Goal: Transaction & Acquisition: Download file/media

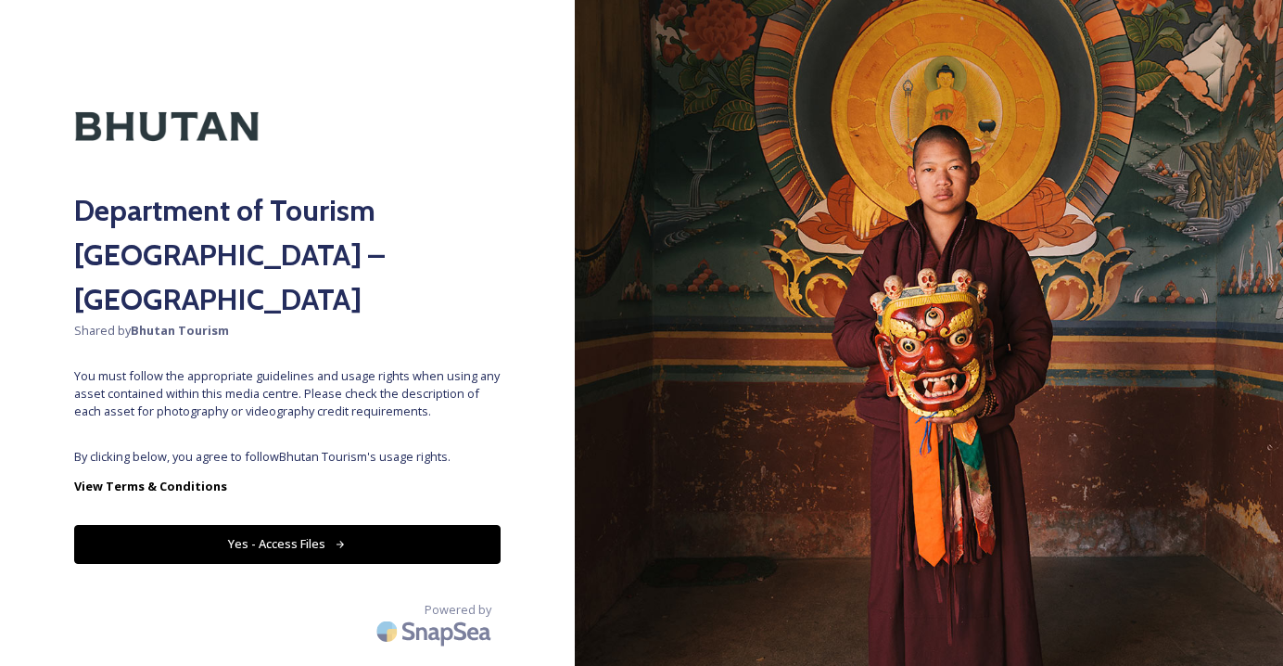
click at [319, 525] on button "Yes - Access Files" at bounding box center [287, 544] width 426 height 38
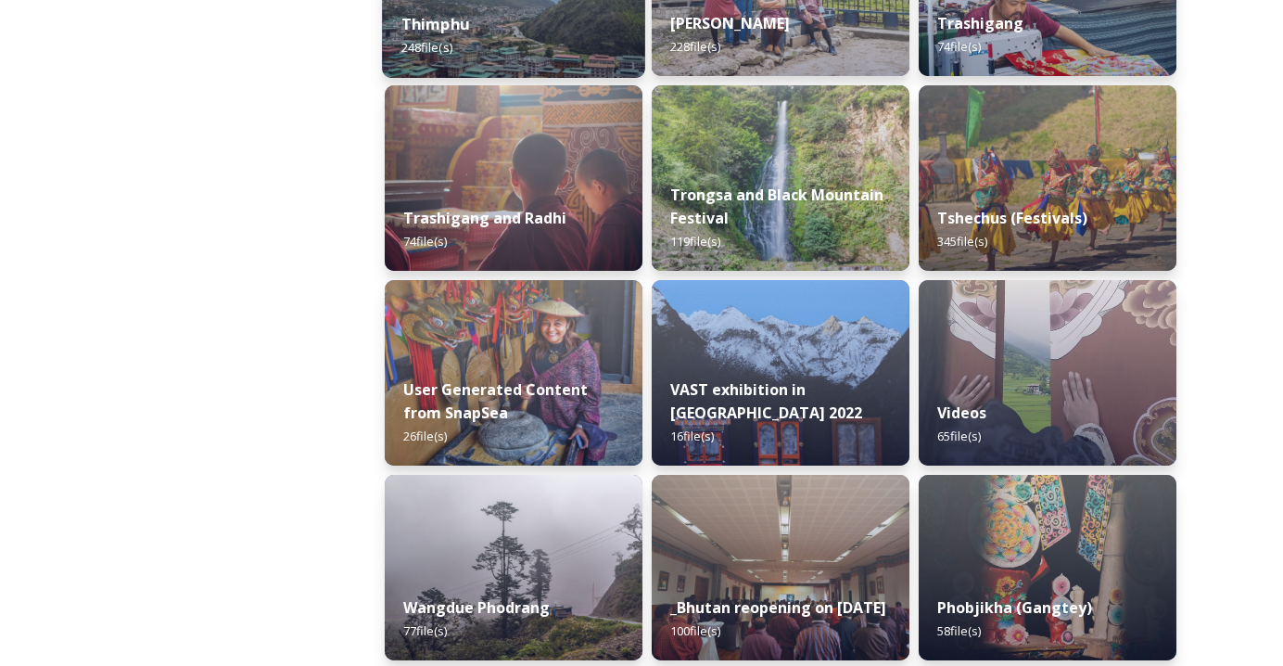
scroll to position [2354, 0]
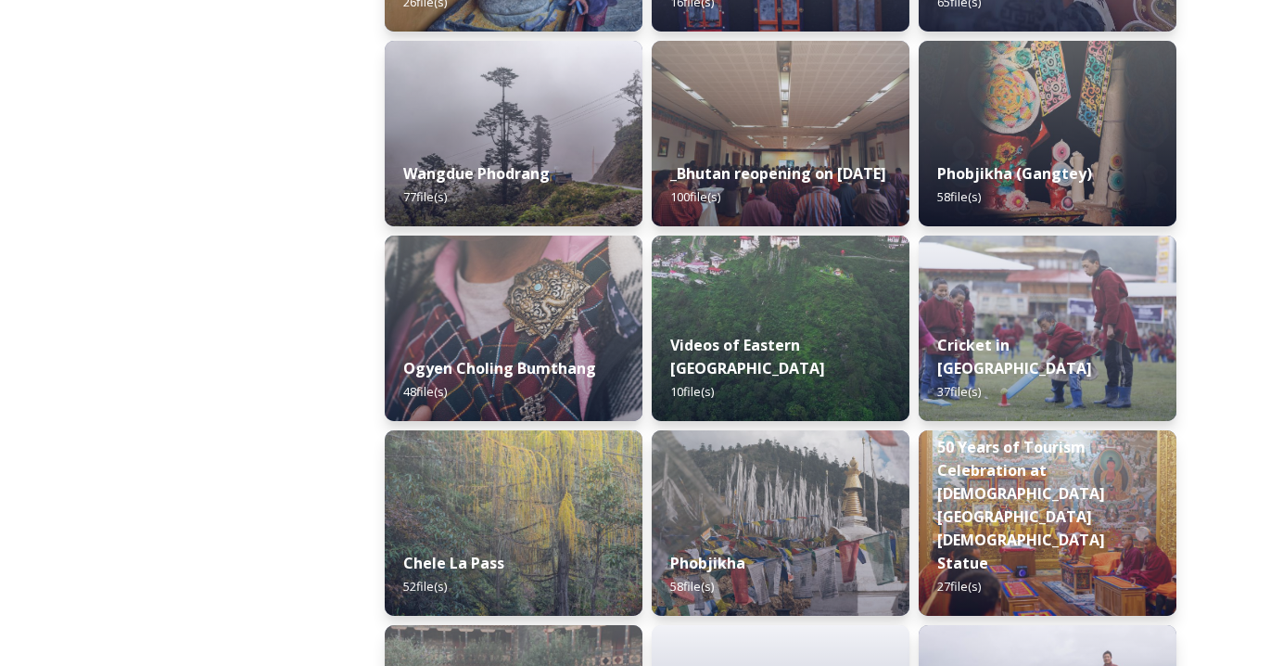
scroll to position [2125, 0]
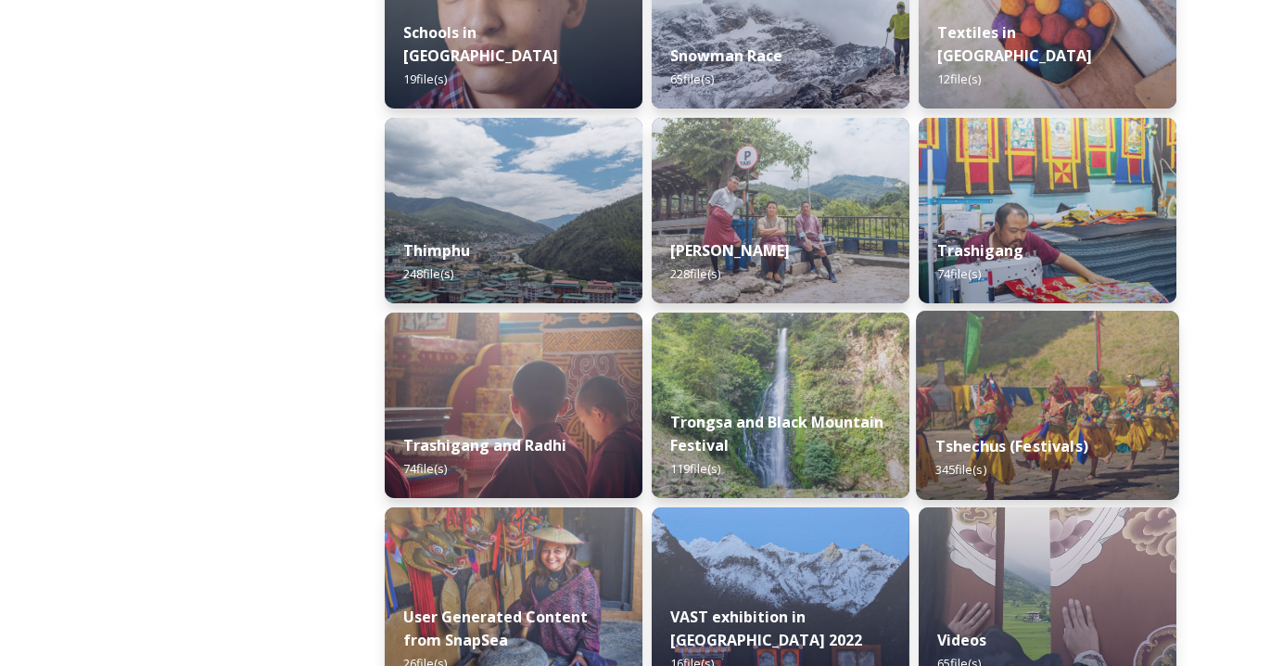
click at [972, 468] on span "345 file(s)" at bounding box center [960, 469] width 51 height 17
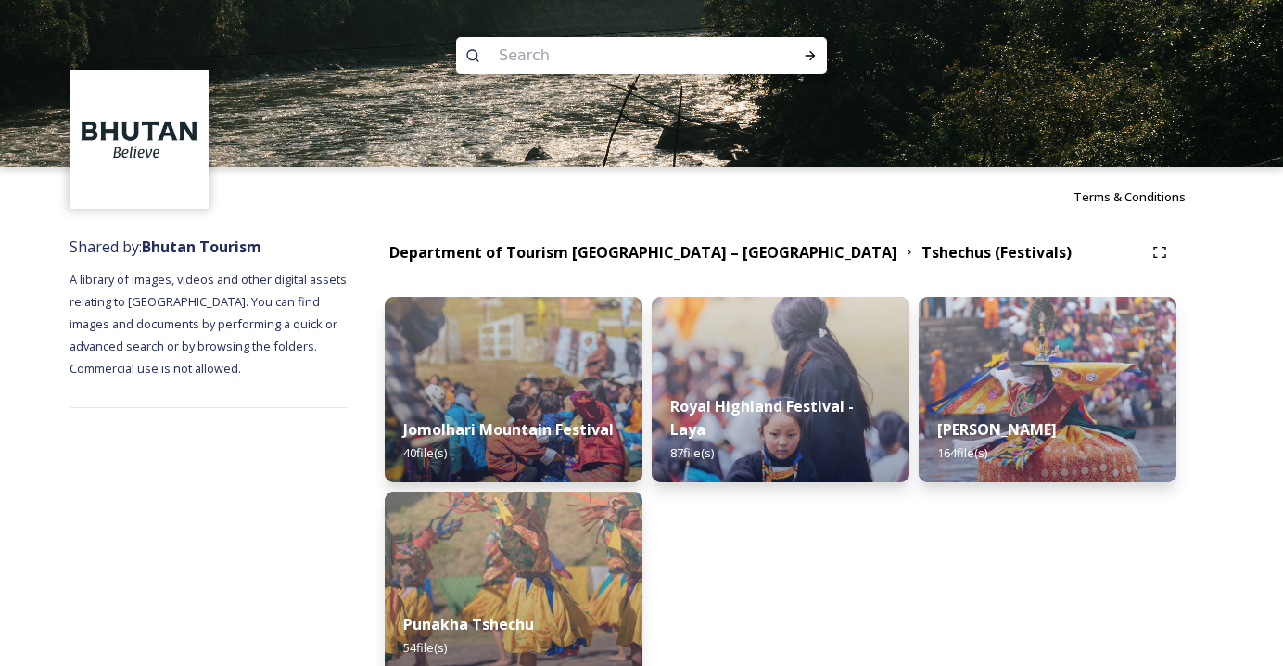
click at [721, 538] on div "Royal Highland Festival - Laya 87 file(s)" at bounding box center [781, 487] width 258 height 380
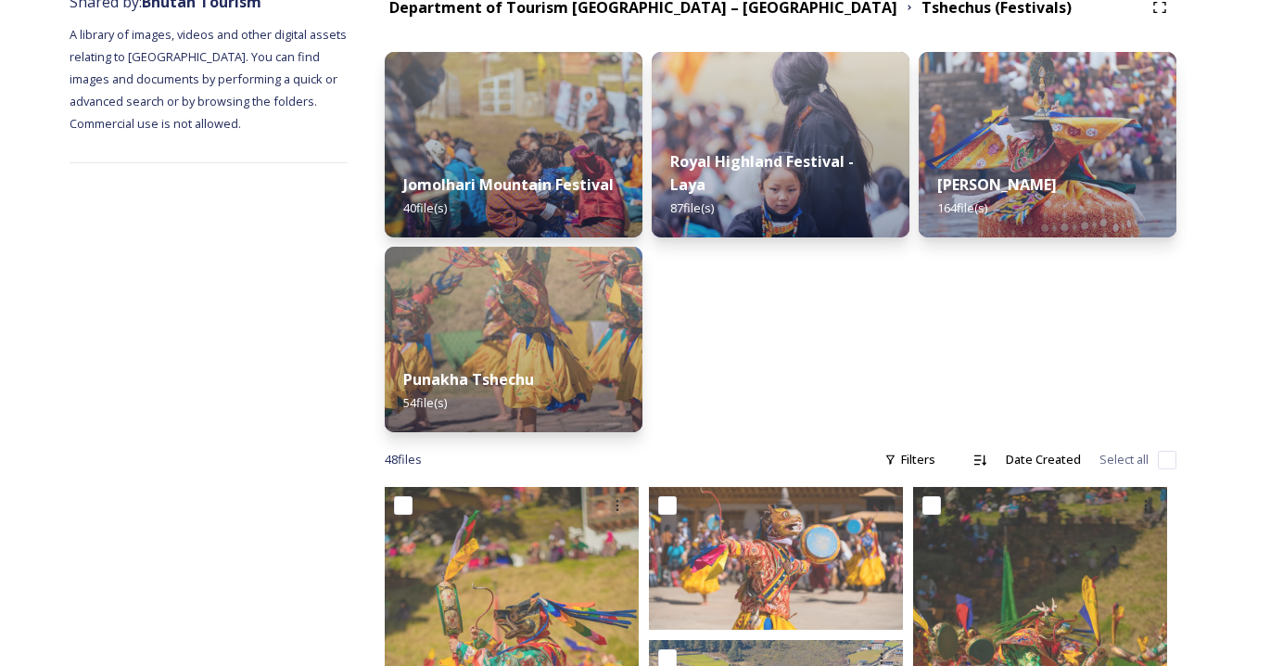
scroll to position [247, 0]
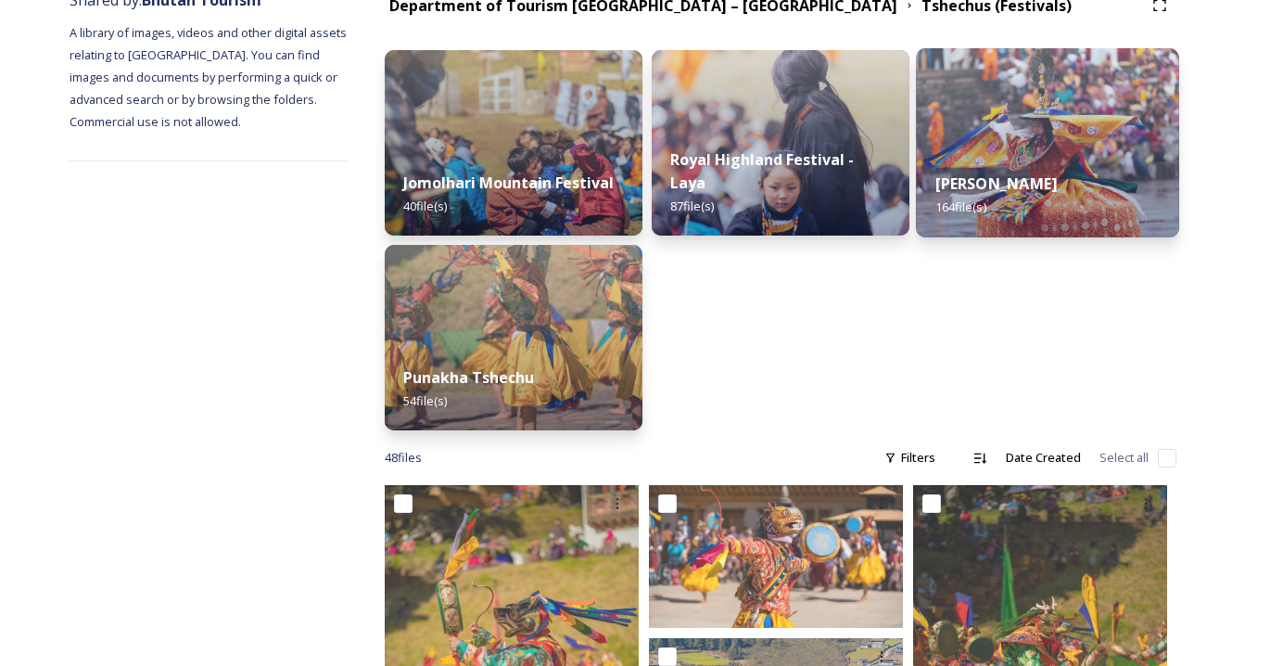
click at [992, 154] on div "Thimphu Tshechu 164 file(s)" at bounding box center [1047, 195] width 263 height 84
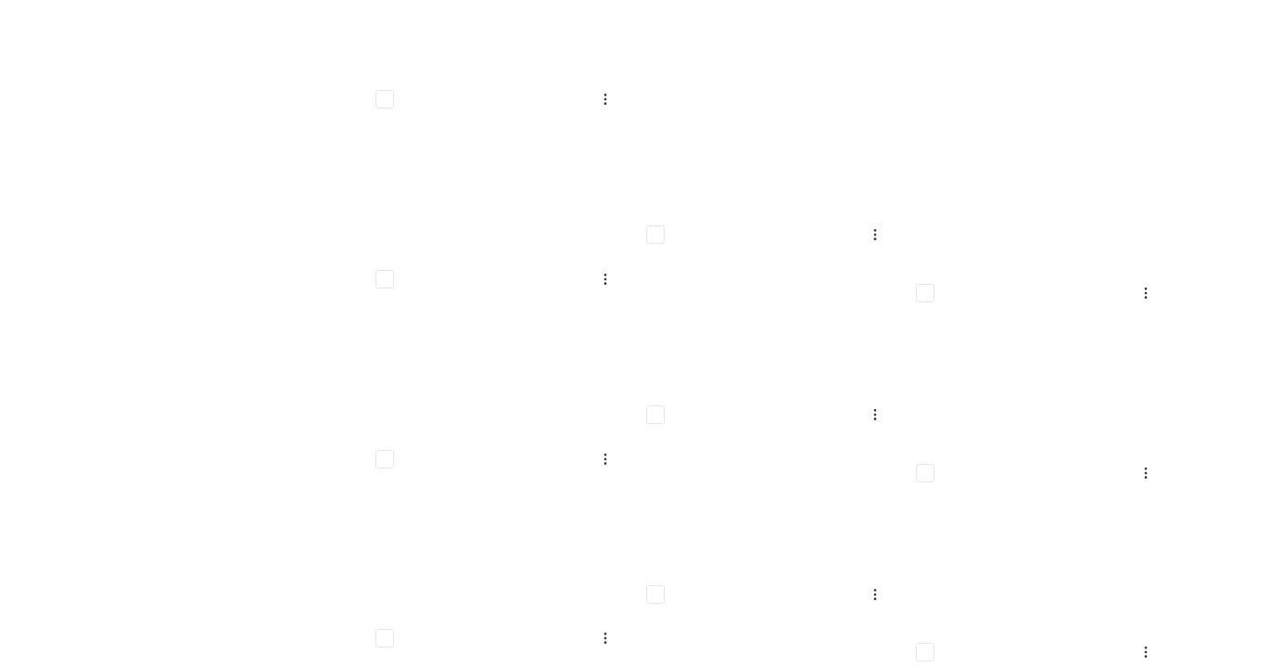
scroll to position [6158, 0]
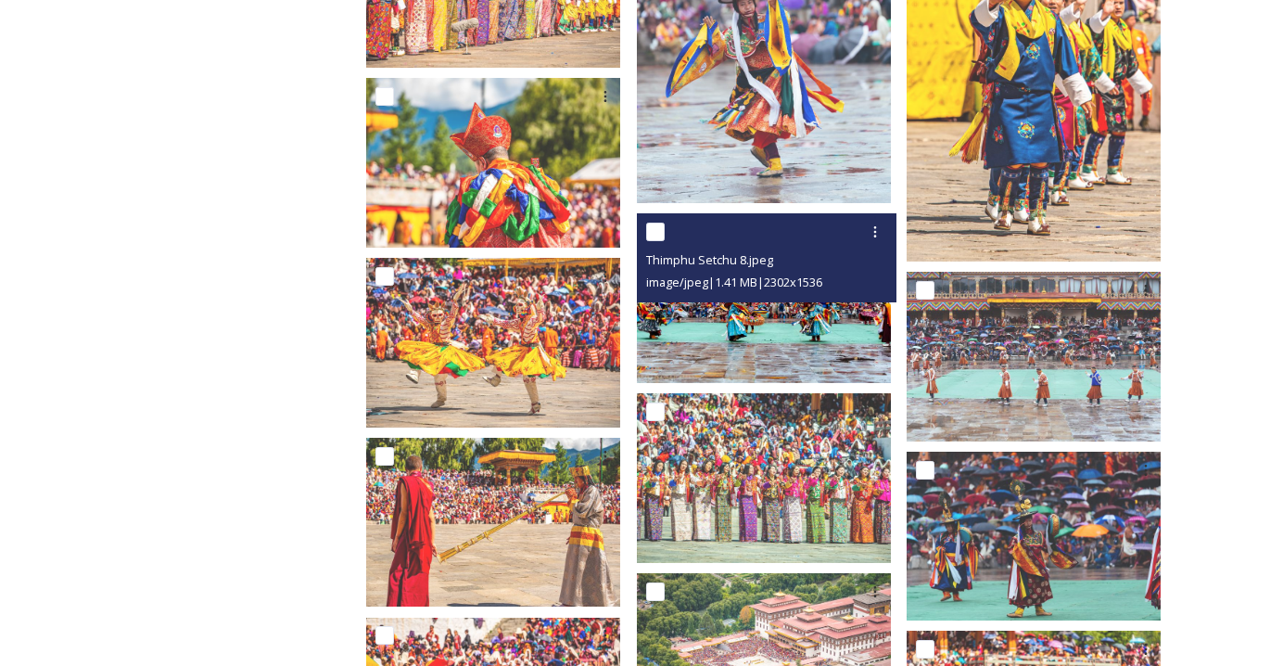
click at [665, 222] on input "checkbox" at bounding box center [655, 231] width 19 height 19
checkbox input "true"
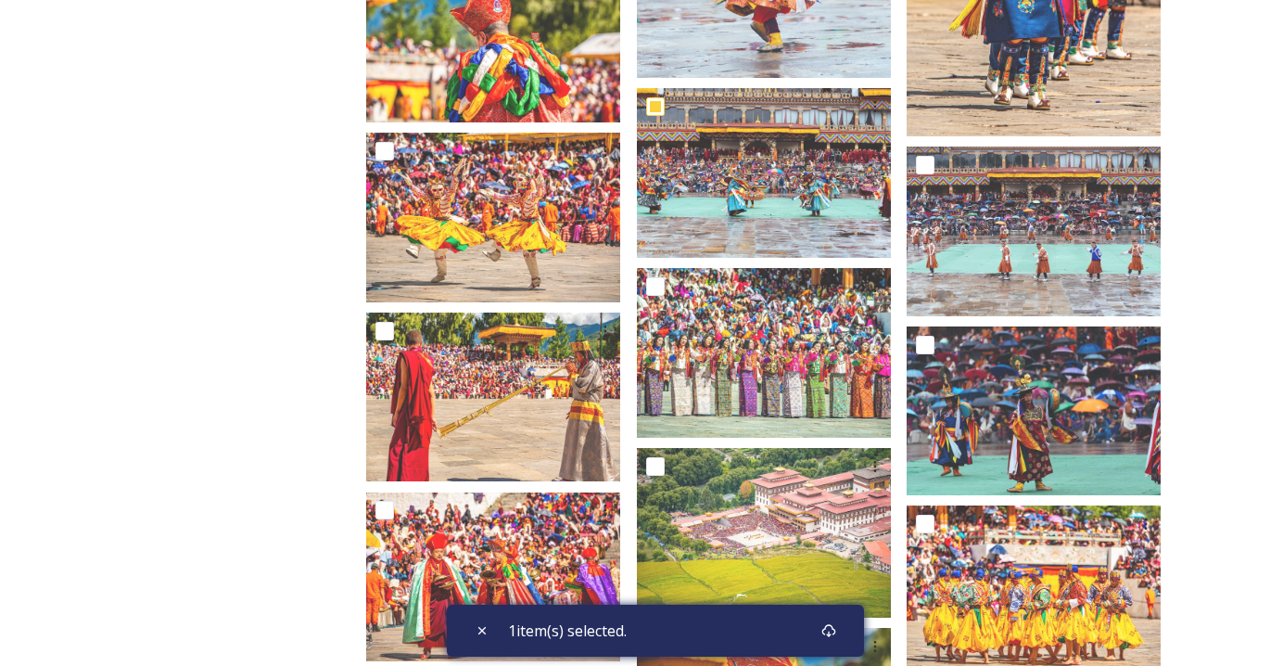
scroll to position [6135, 0]
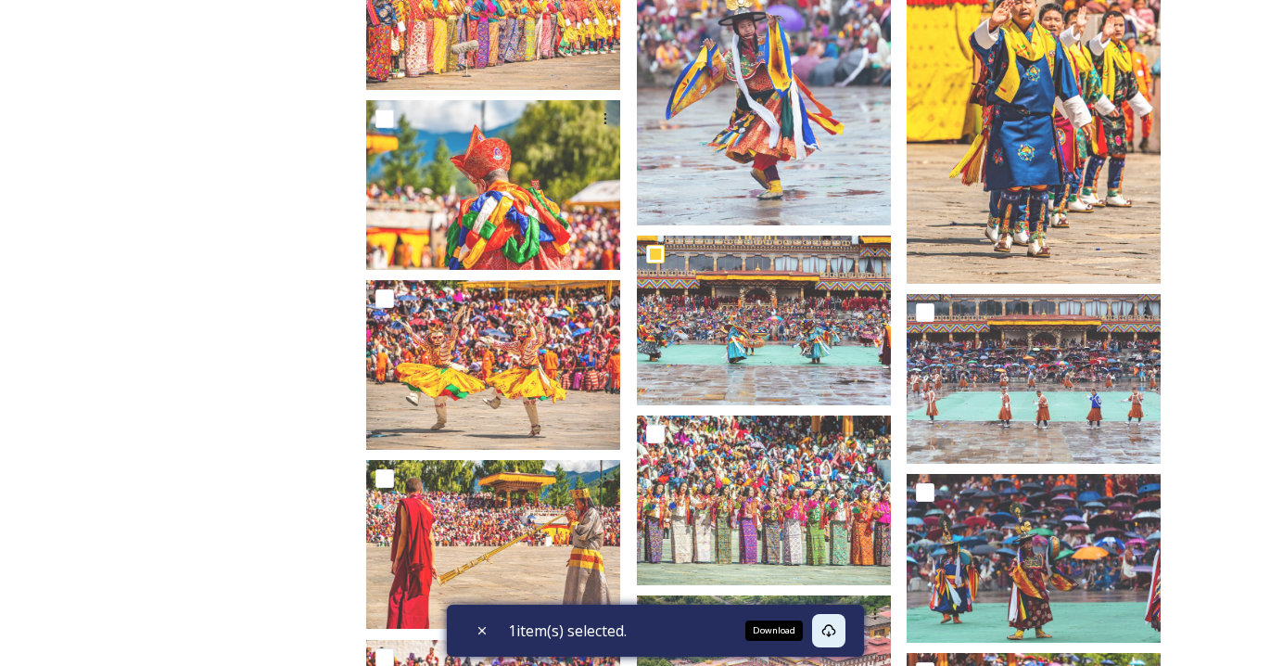
click at [844, 628] on div "Download" at bounding box center [828, 630] width 33 height 33
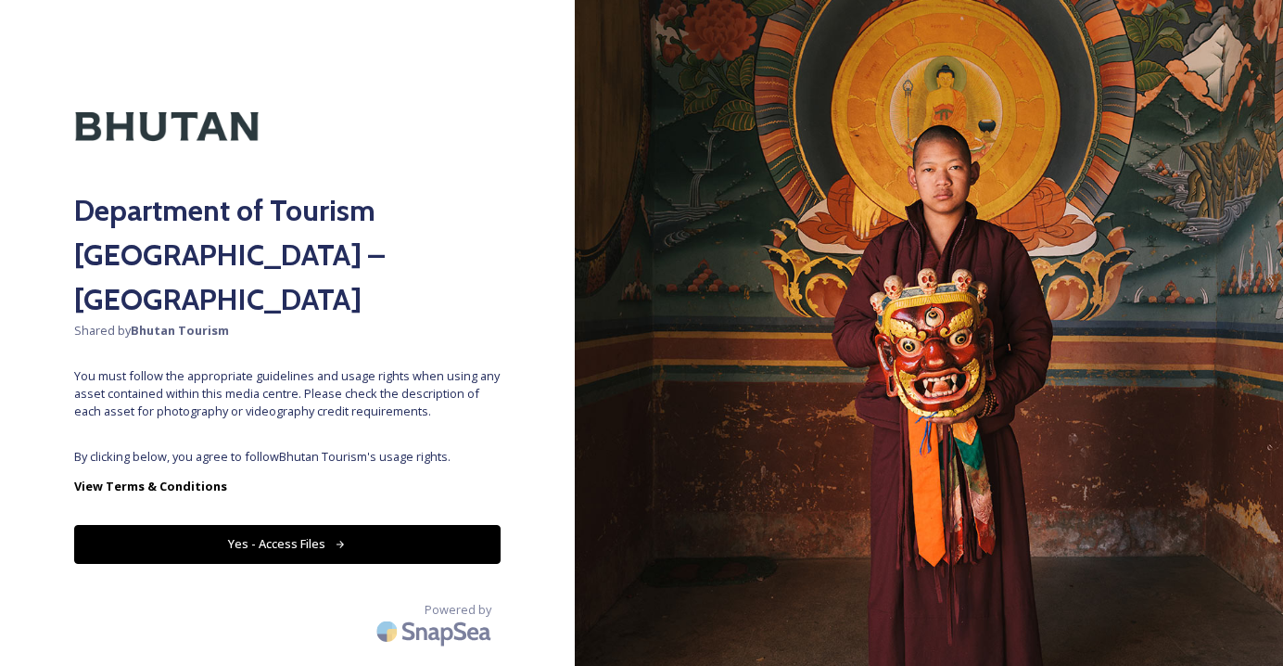
click at [374, 525] on button "Yes - Access Files" at bounding box center [287, 544] width 426 height 38
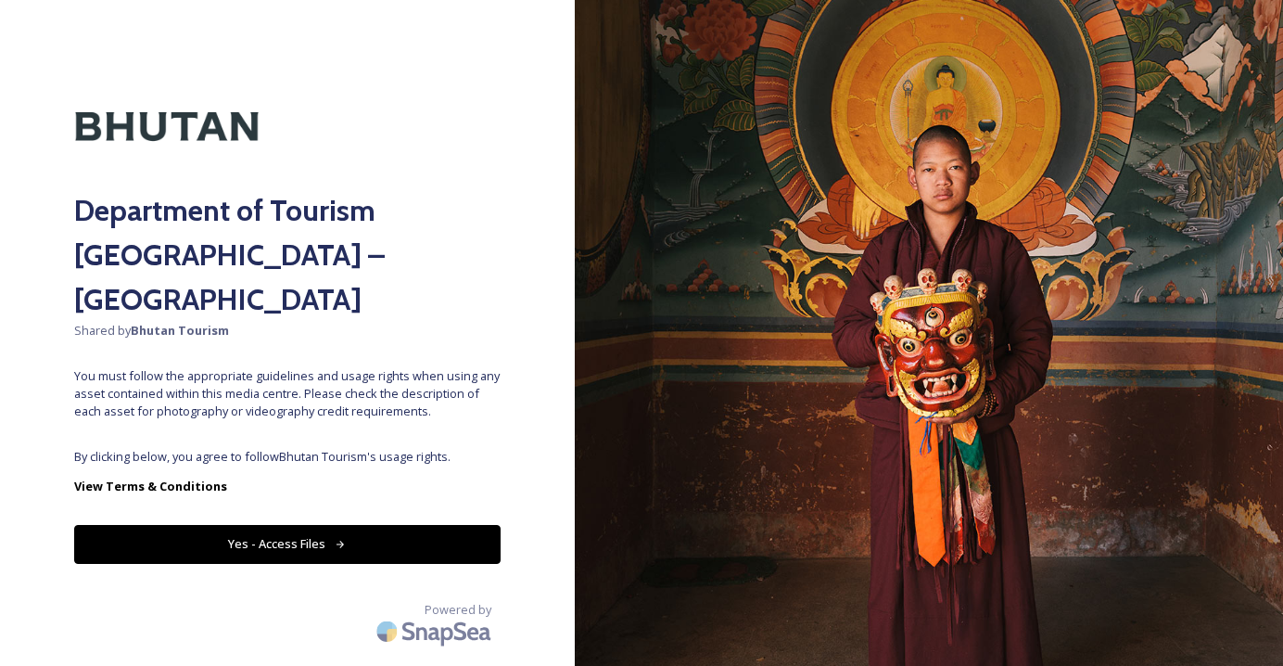
click at [244, 525] on button "Yes - Access Files" at bounding box center [287, 544] width 426 height 38
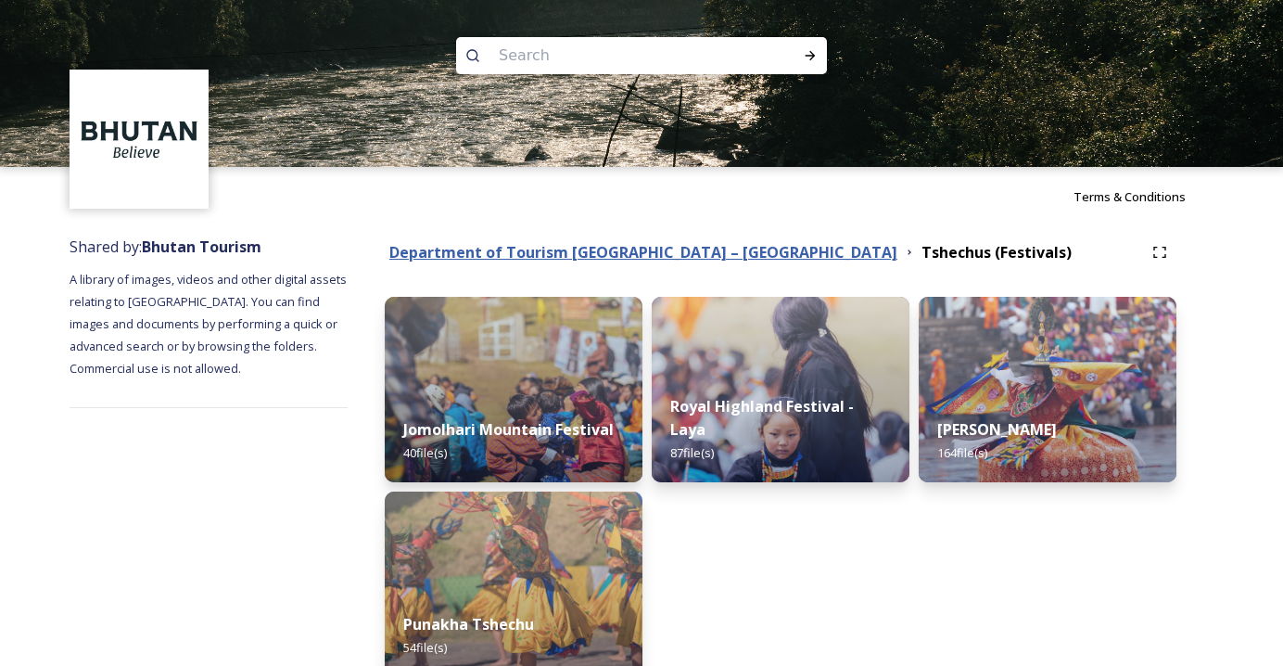
click at [470, 251] on strong "Department of Tourism [GEOGRAPHIC_DATA] – [GEOGRAPHIC_DATA]" at bounding box center [643, 252] width 508 height 20
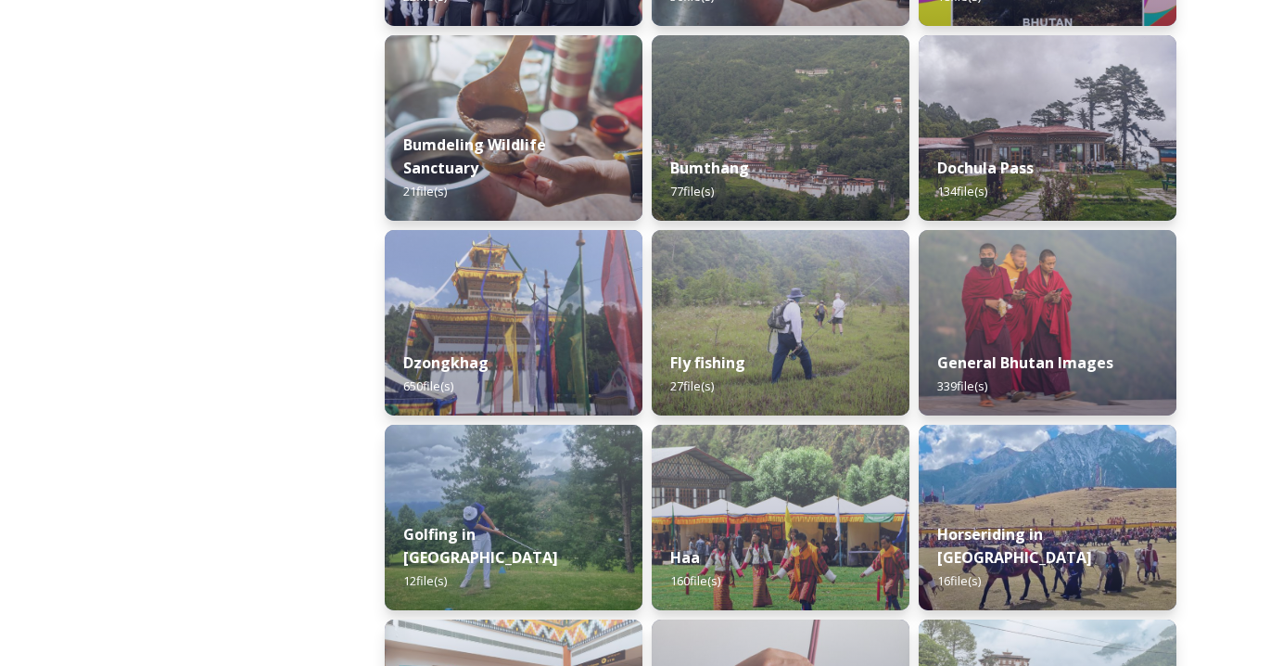
scroll to position [657, 0]
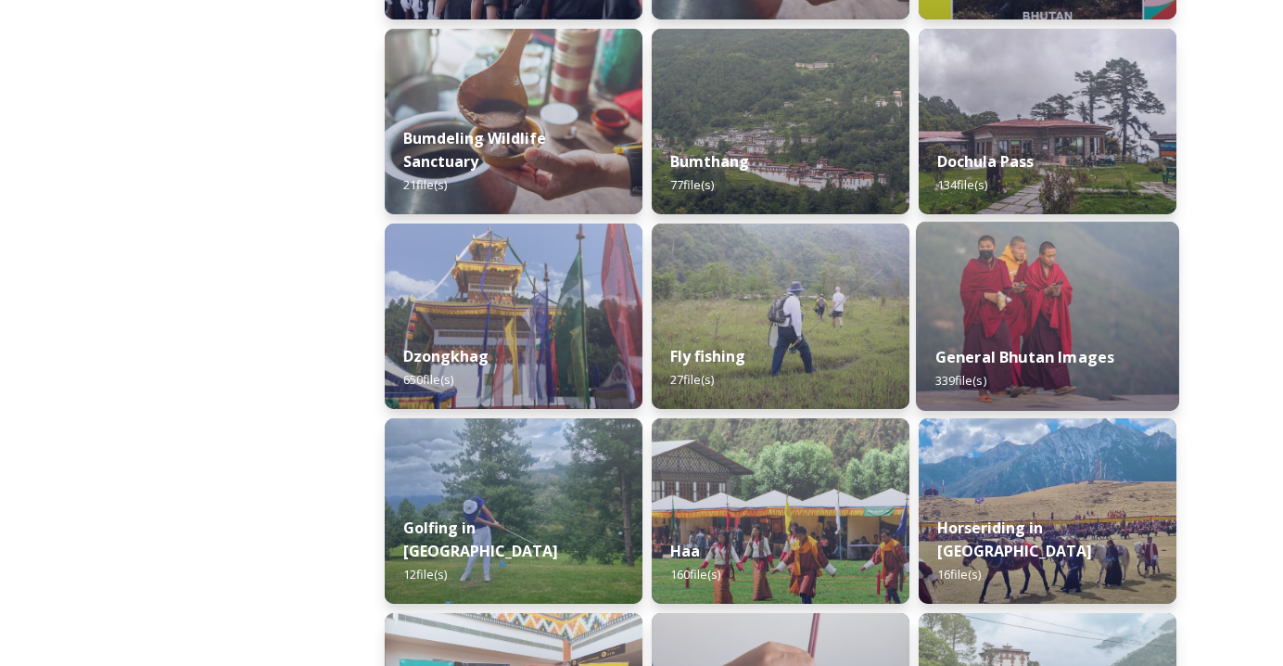
click at [1040, 348] on strong "General Bhutan Images" at bounding box center [1025, 357] width 180 height 20
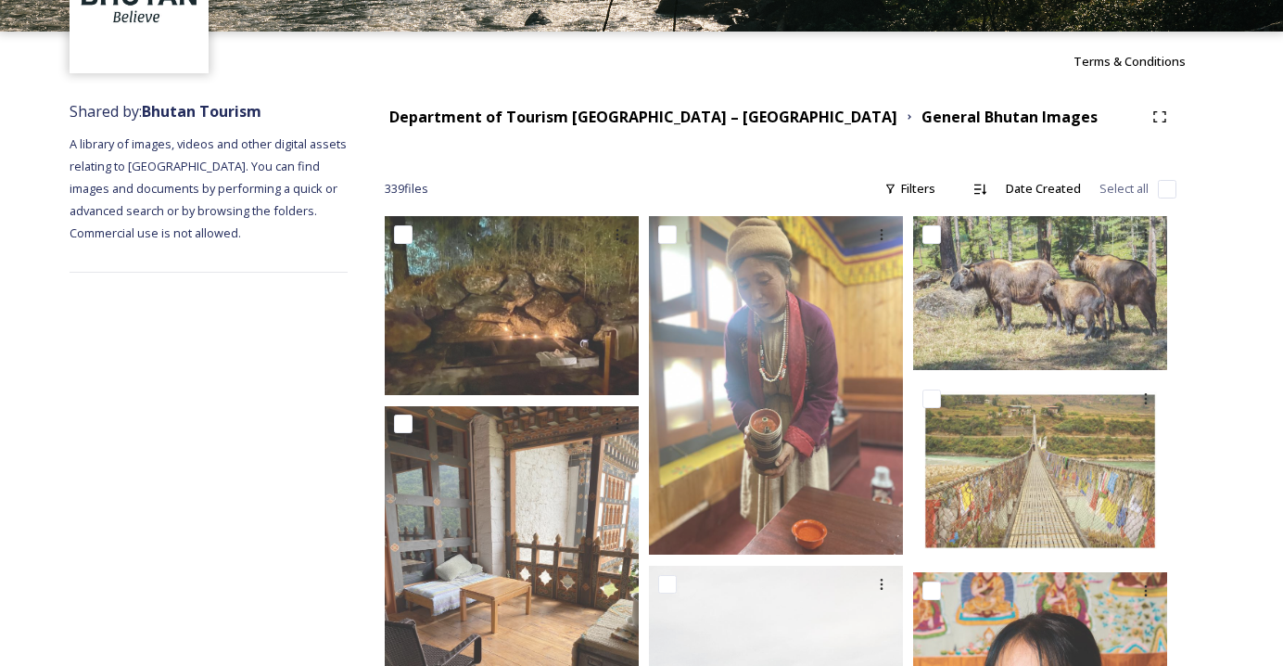
scroll to position [132, 0]
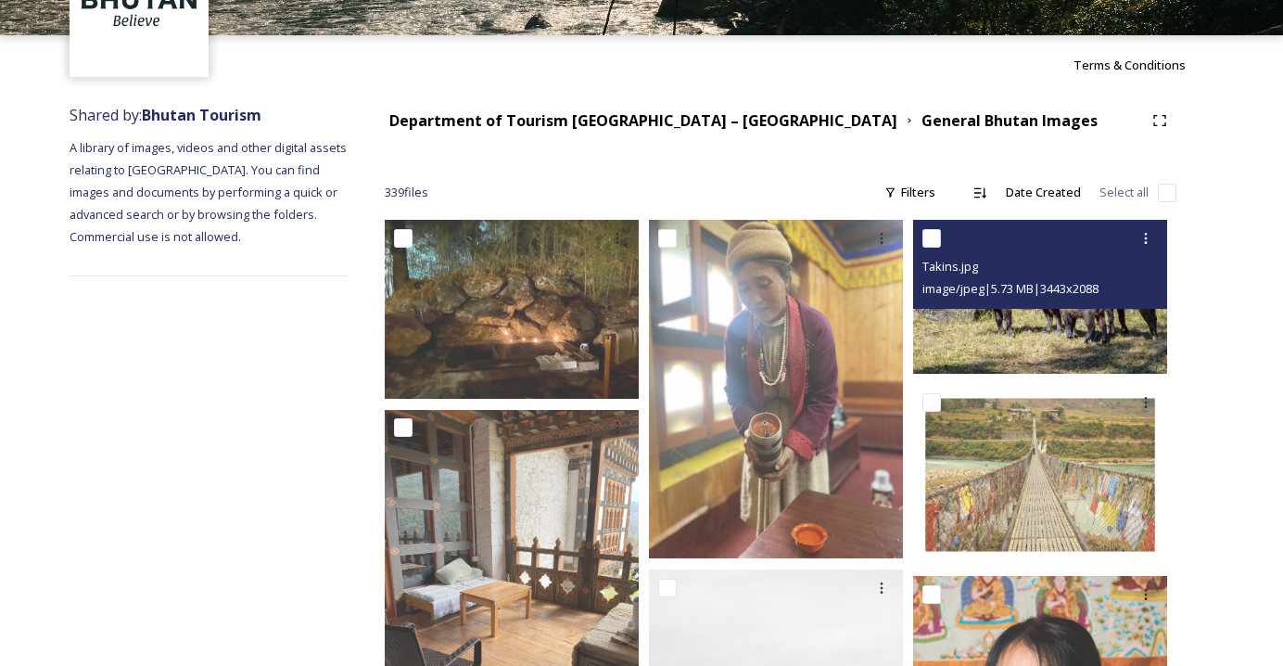
click at [935, 234] on input "checkbox" at bounding box center [931, 238] width 19 height 19
checkbox input "true"
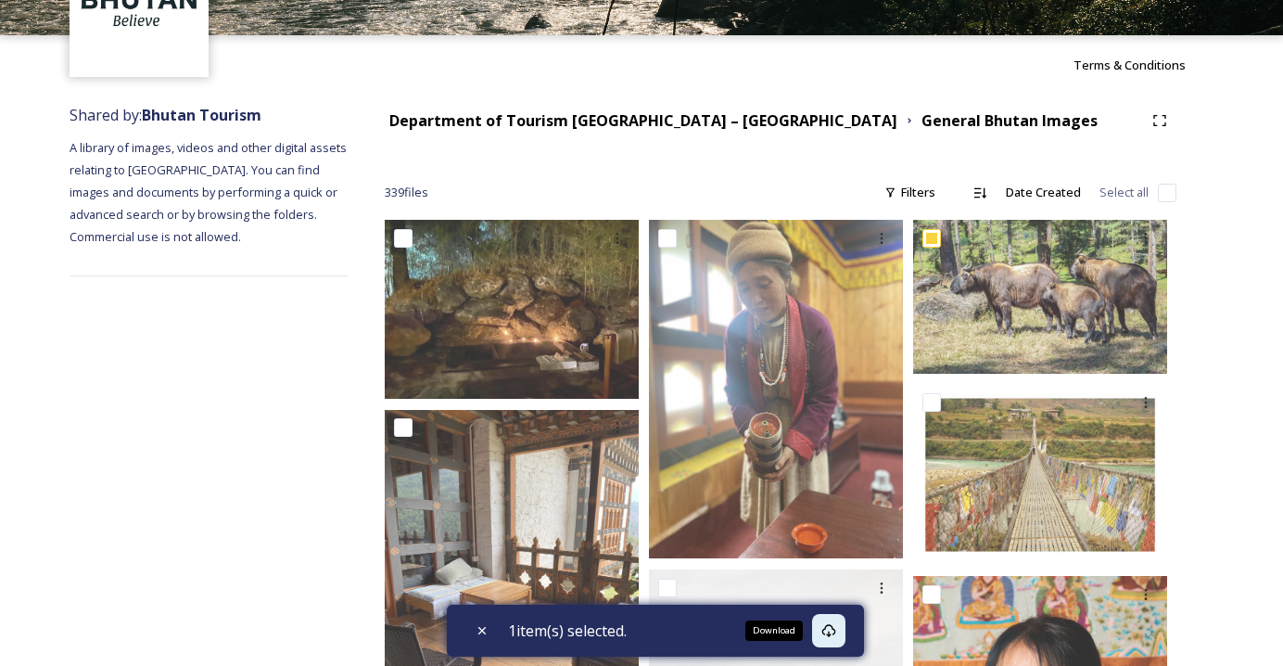
click at [831, 628] on icon at bounding box center [828, 630] width 15 height 15
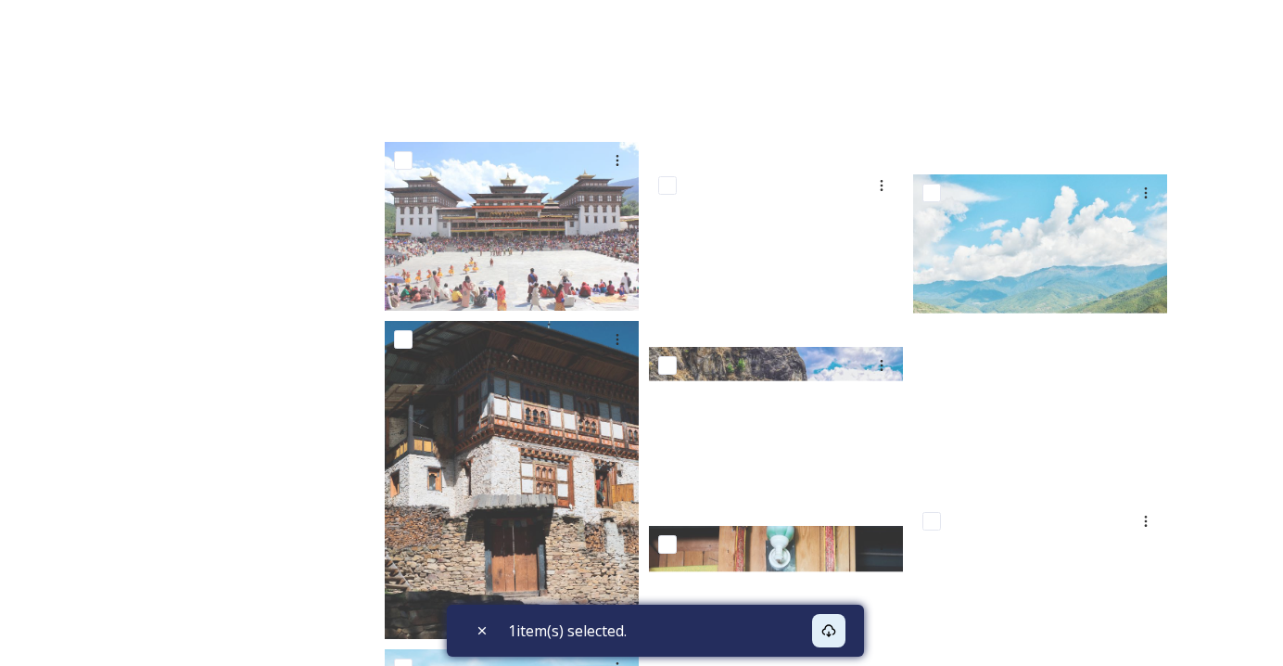
scroll to position [11062, 0]
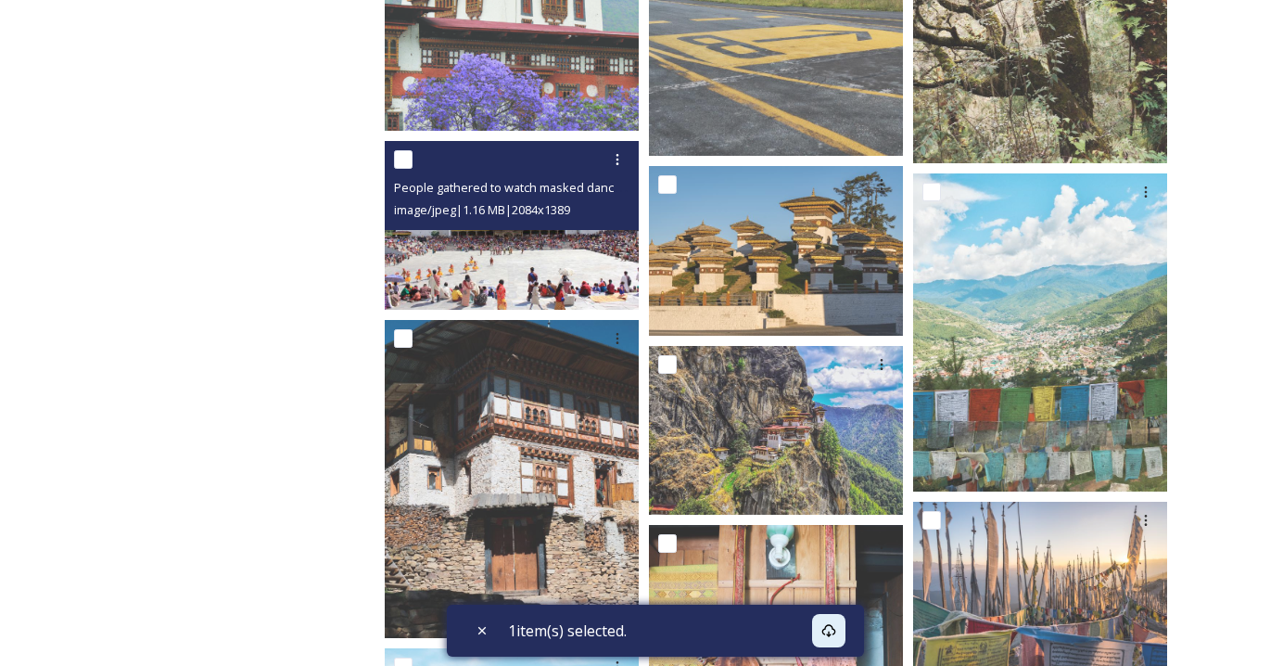
click at [406, 159] on input "checkbox" at bounding box center [403, 159] width 19 height 19
checkbox input "true"
click at [616, 159] on icon at bounding box center [617, 159] width 3 height 11
click at [598, 235] on span "Download" at bounding box center [595, 236] width 57 height 18
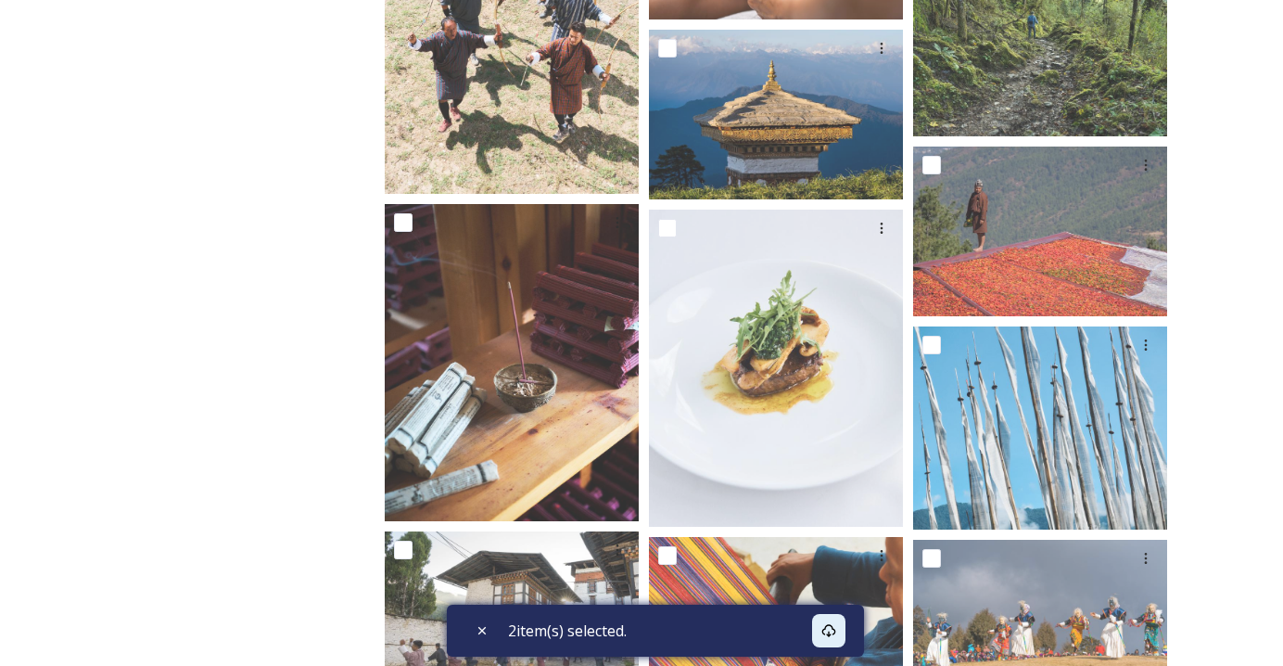
scroll to position [10035, 0]
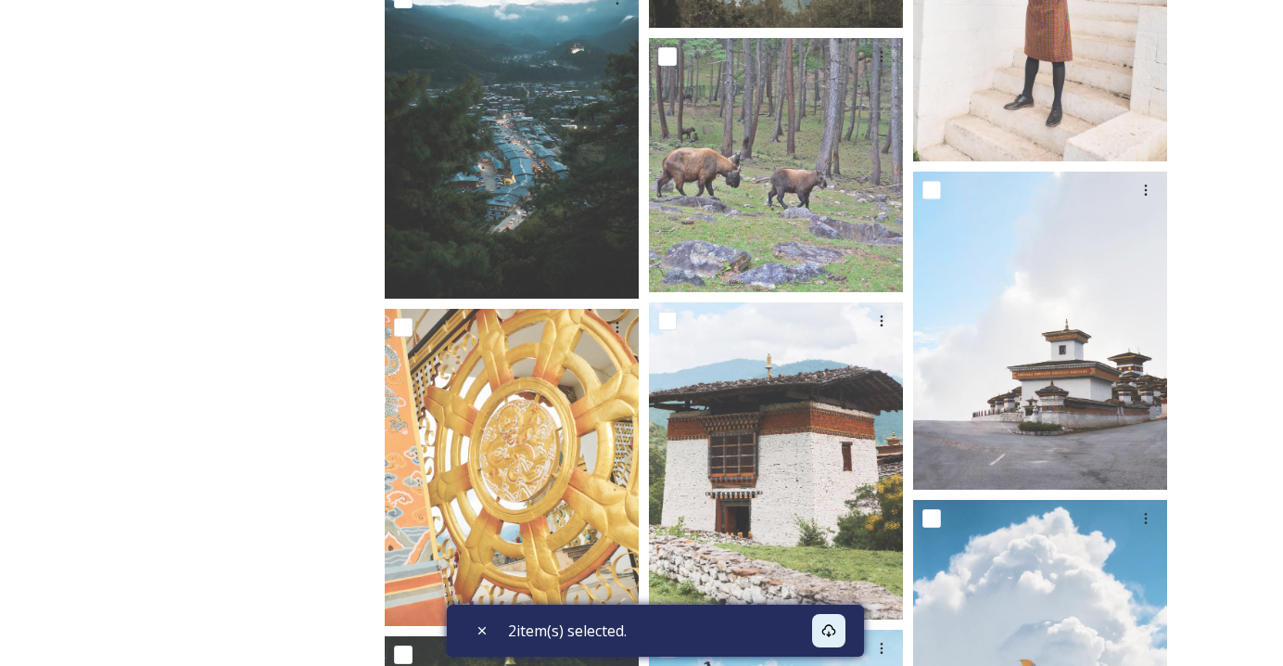
scroll to position [13456, 0]
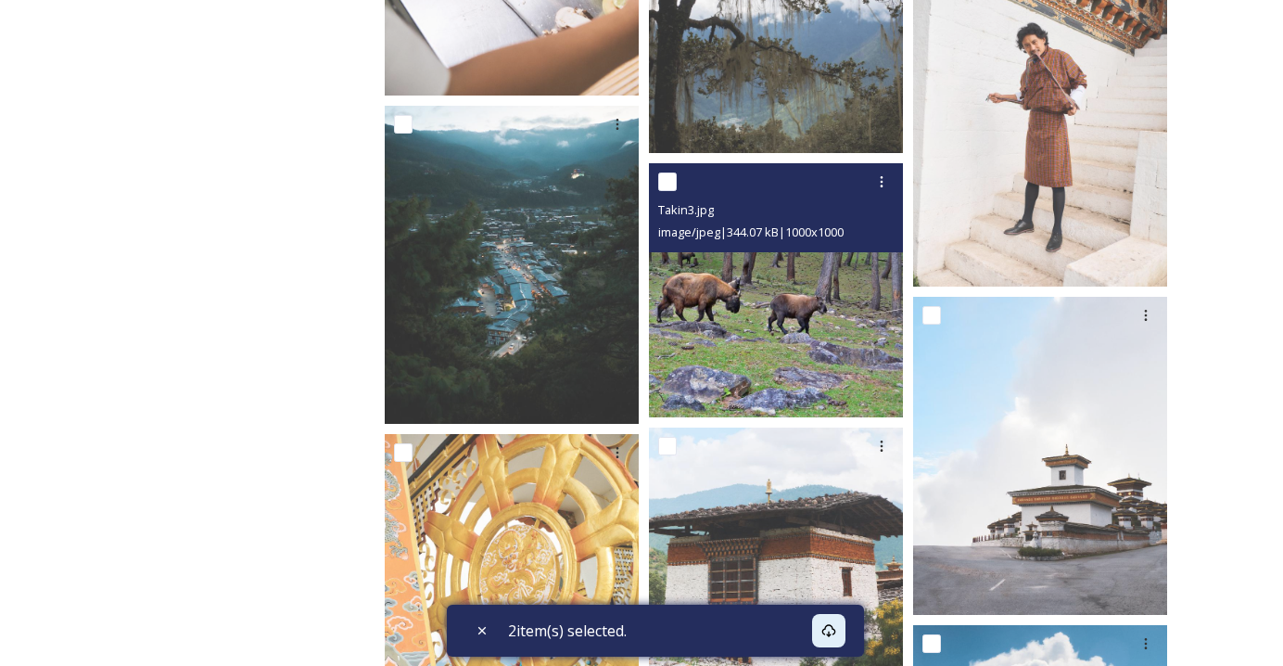
click at [665, 179] on input "checkbox" at bounding box center [667, 181] width 19 height 19
checkbox input "true"
click at [882, 177] on icon at bounding box center [882, 181] width 3 height 11
click at [848, 261] on span "Download" at bounding box center [859, 258] width 57 height 18
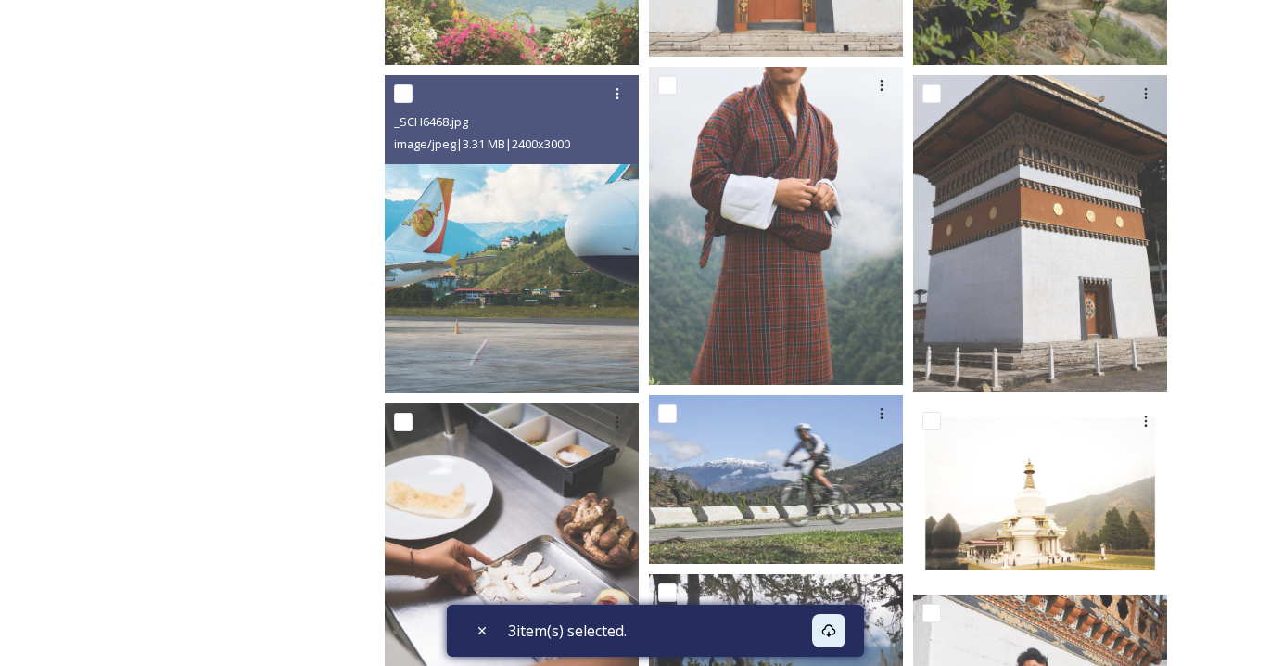
scroll to position [13113, 0]
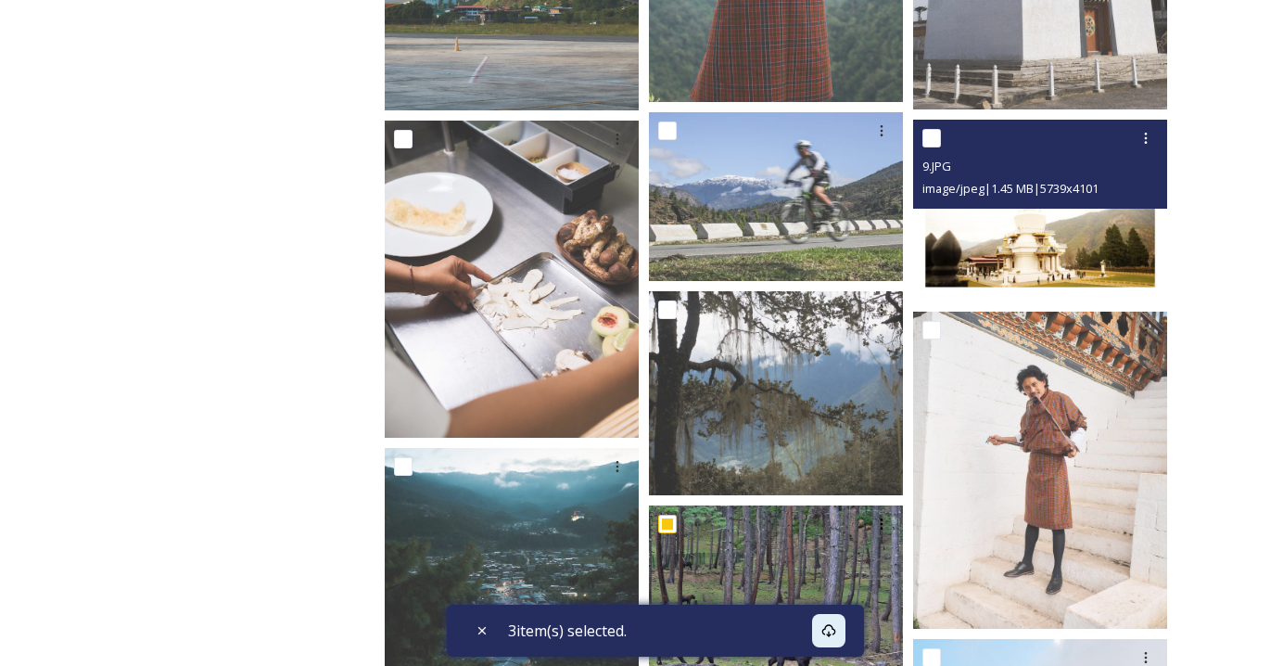
click at [931, 133] on input "checkbox" at bounding box center [931, 138] width 19 height 19
checkbox input "true"
click at [1148, 133] on icon at bounding box center [1145, 138] width 15 height 15
click at [1125, 219] on span "Download" at bounding box center [1124, 215] width 57 height 18
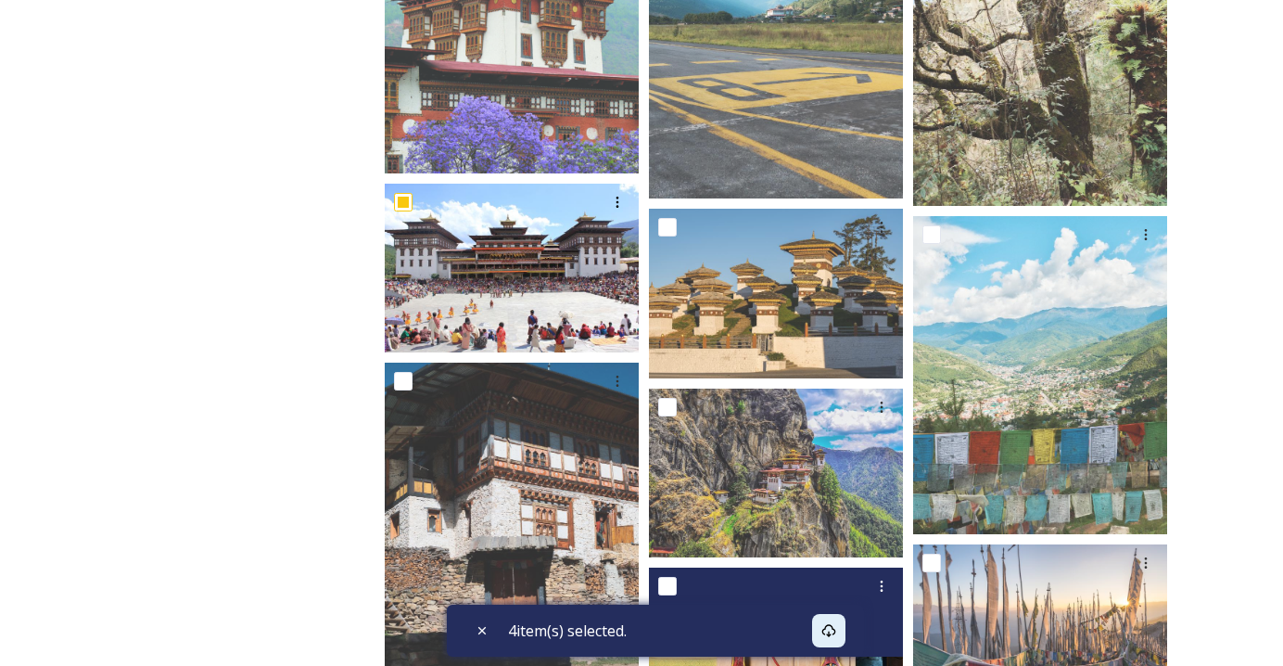
scroll to position [11010, 0]
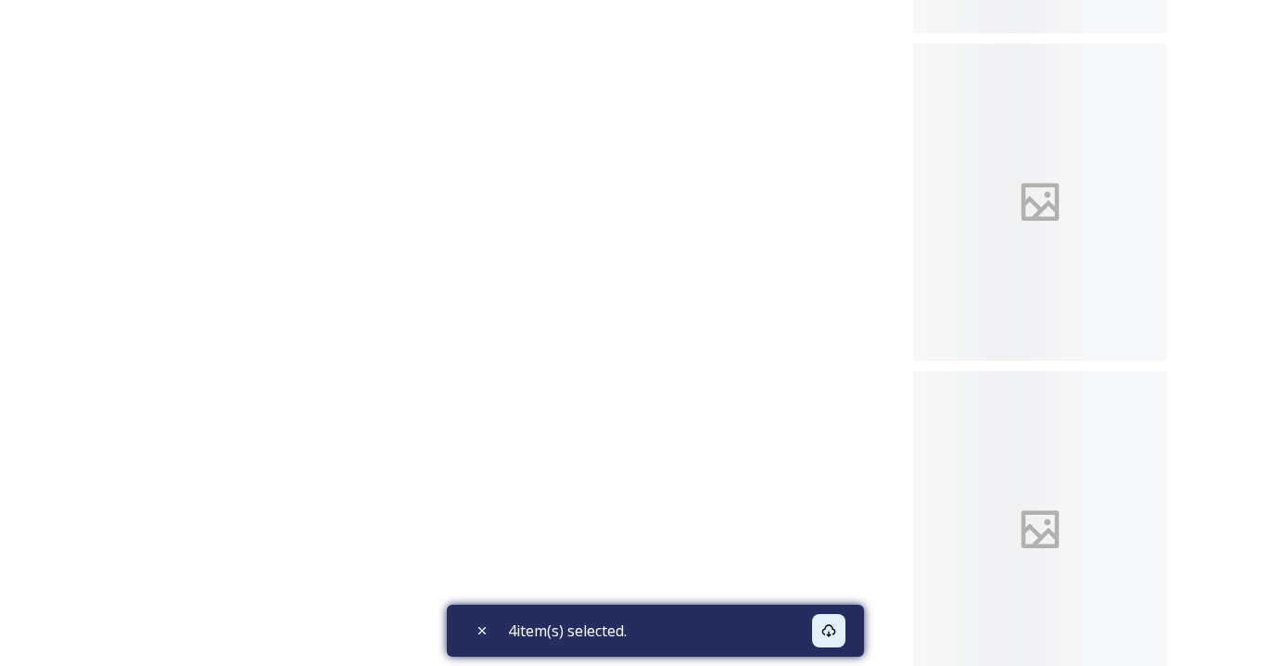
scroll to position [32174, 0]
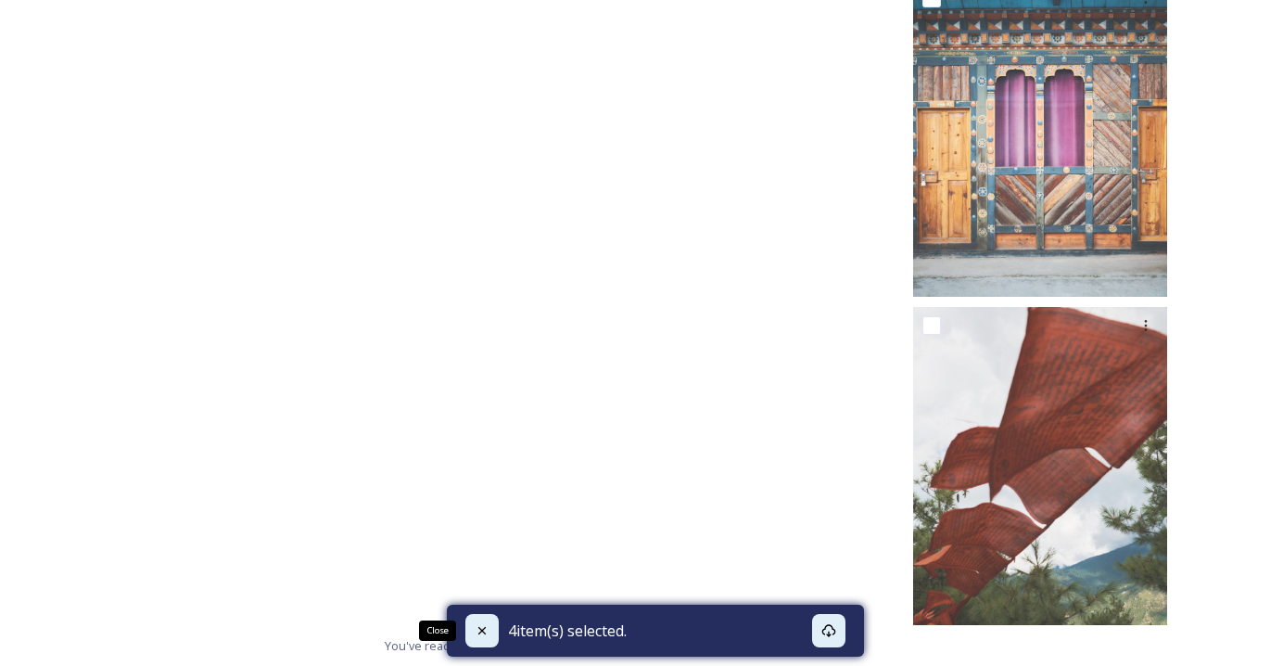
click at [477, 629] on icon at bounding box center [482, 630] width 15 height 15
checkbox input "false"
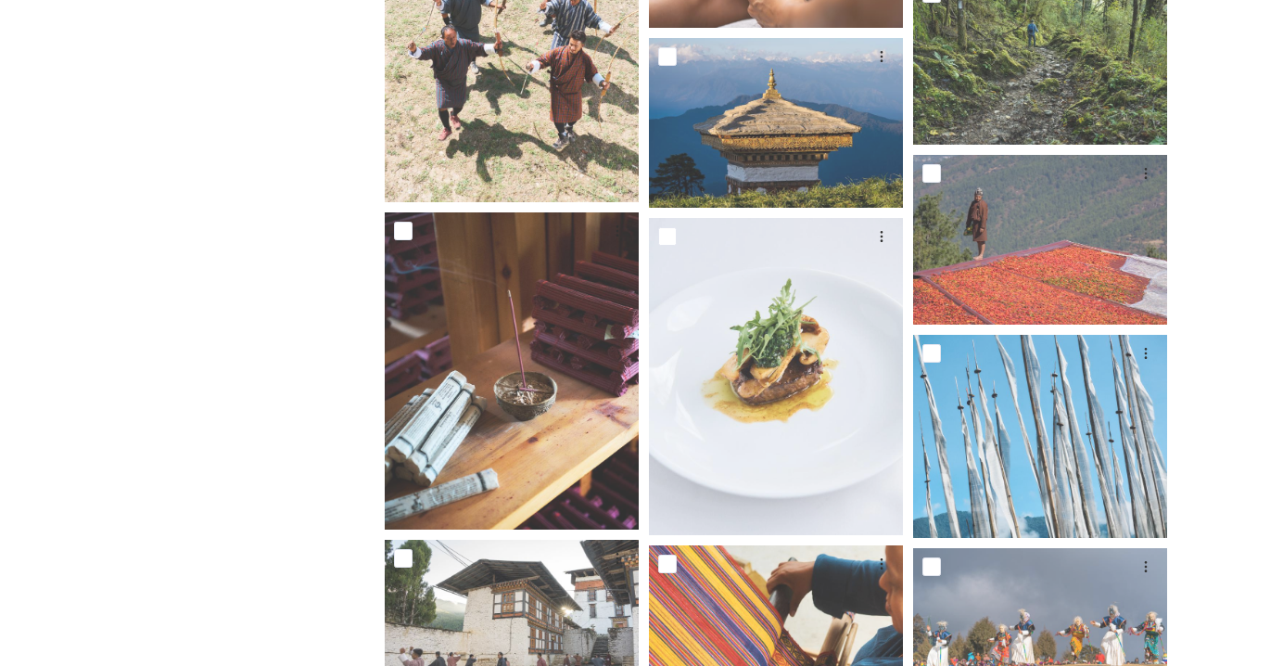
scroll to position [9632, 0]
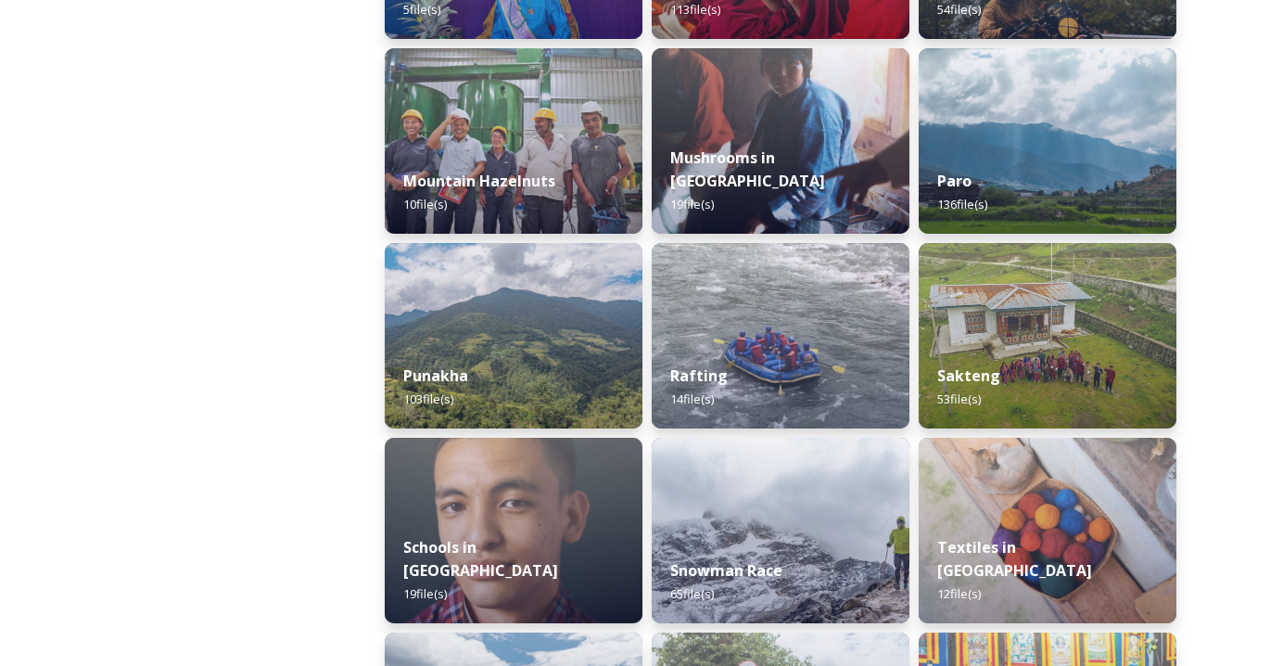
scroll to position [1942, 0]
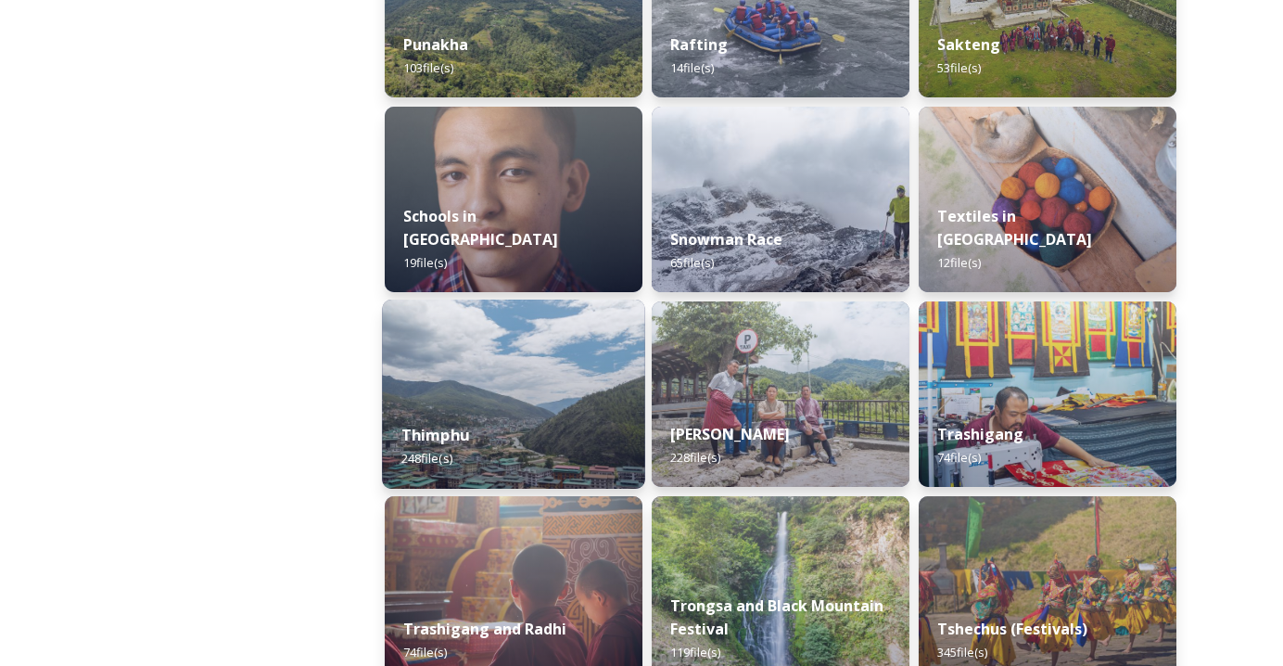
click at [449, 440] on strong "Thimphu" at bounding box center [435, 435] width 68 height 20
click at [433, 431] on strong "Thimphu" at bounding box center [435, 435] width 68 height 20
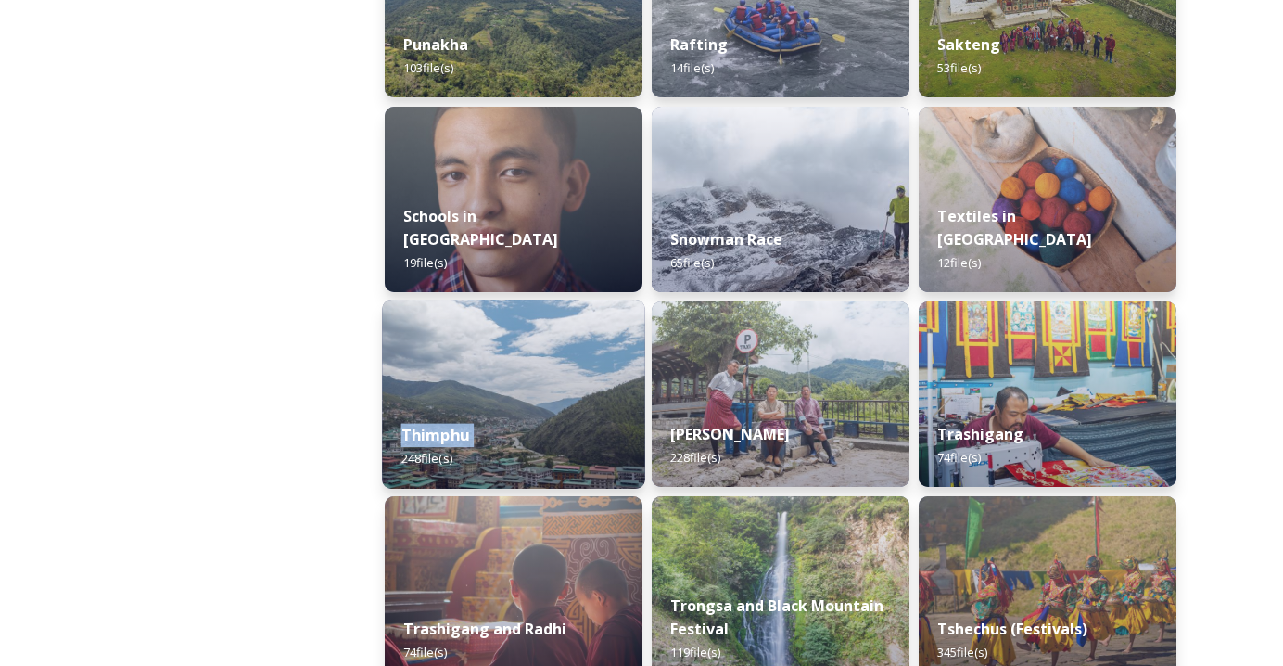
click at [433, 431] on strong "Thimphu" at bounding box center [435, 435] width 68 height 20
click at [476, 349] on img at bounding box center [513, 393] width 263 height 189
click at [490, 400] on img at bounding box center [513, 393] width 263 height 189
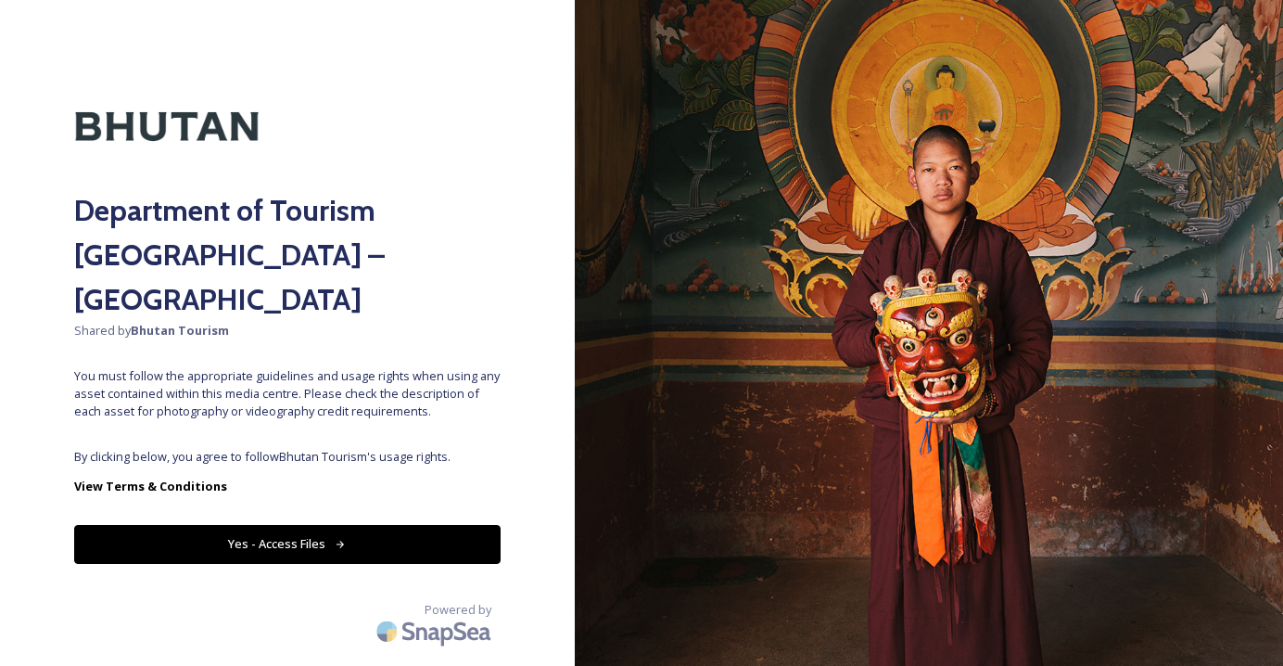
click at [393, 525] on button "Yes - Access Files" at bounding box center [287, 544] width 426 height 38
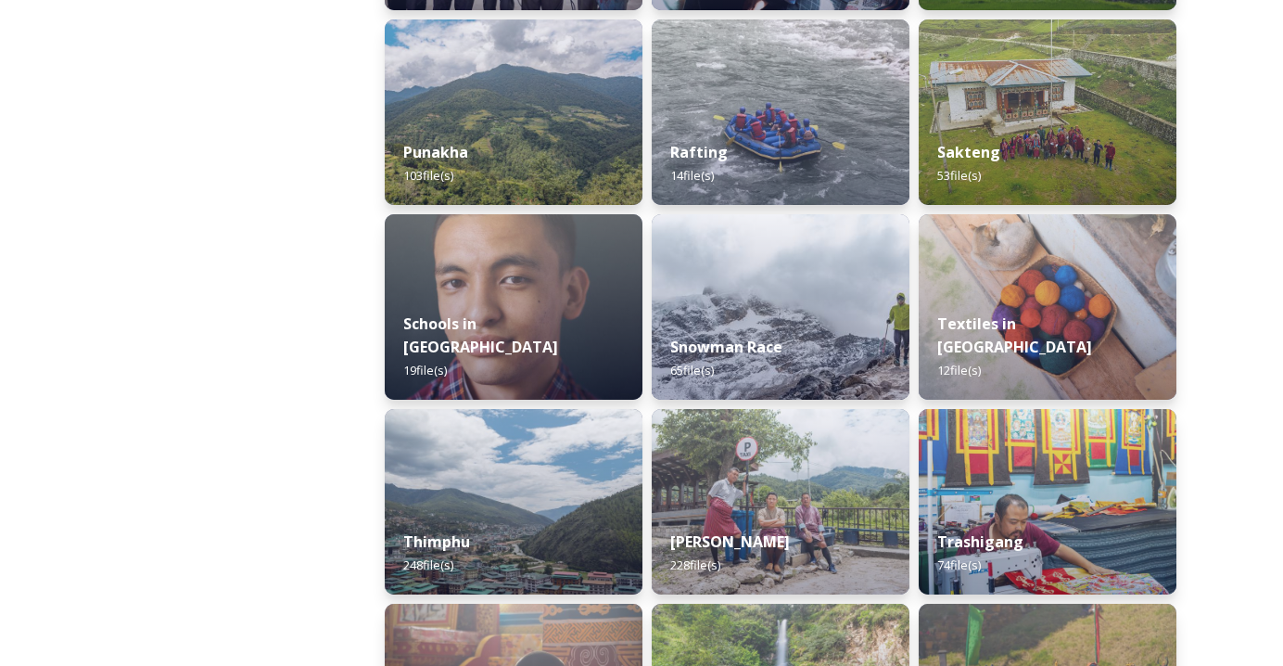
scroll to position [2235, 0]
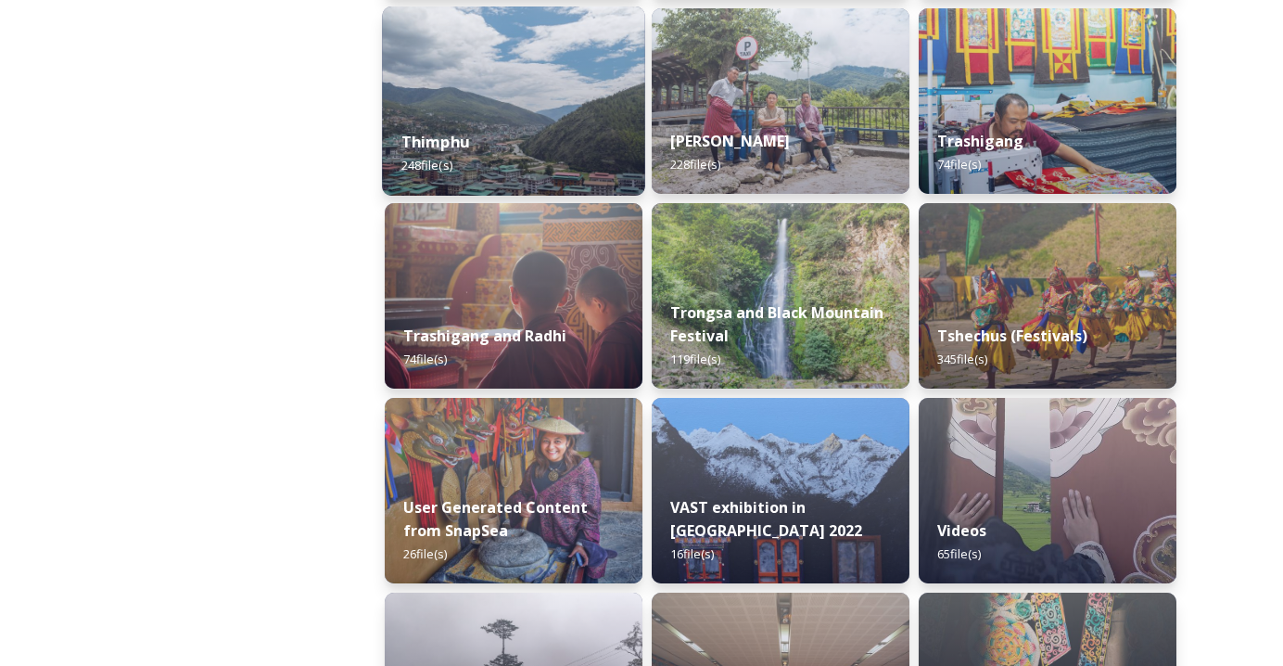
click at [429, 137] on strong "Thimphu" at bounding box center [435, 142] width 68 height 20
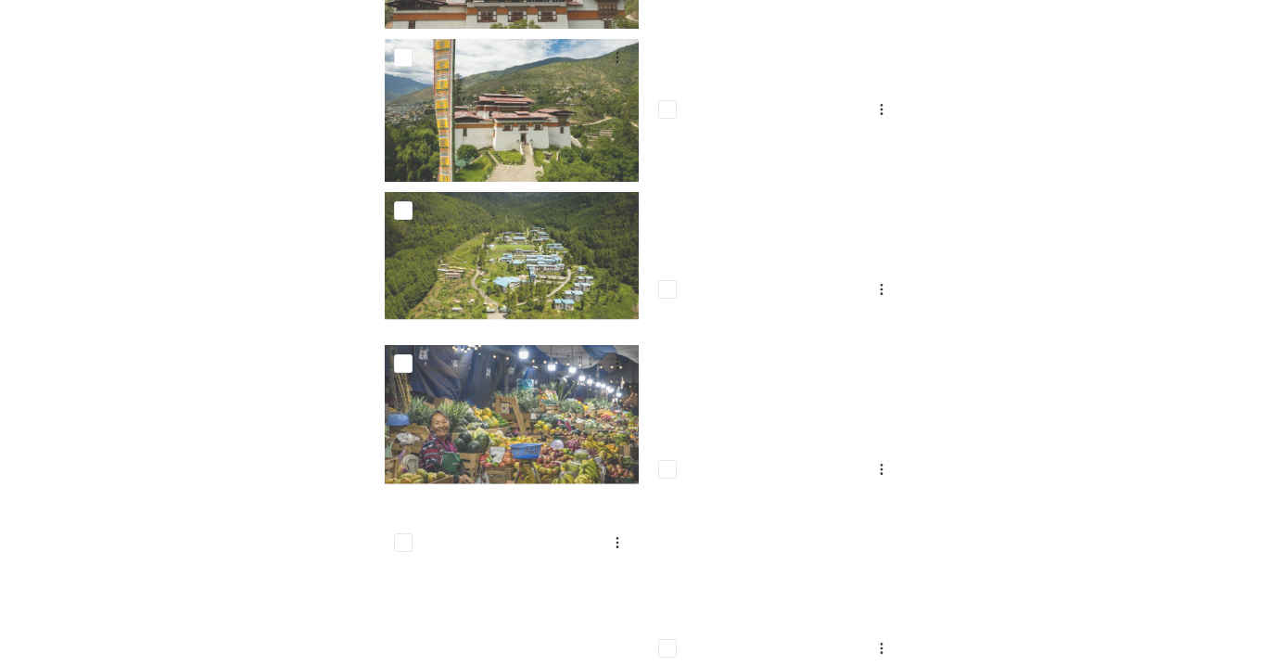
scroll to position [16414, 0]
